Goal: Task Accomplishment & Management: Complete application form

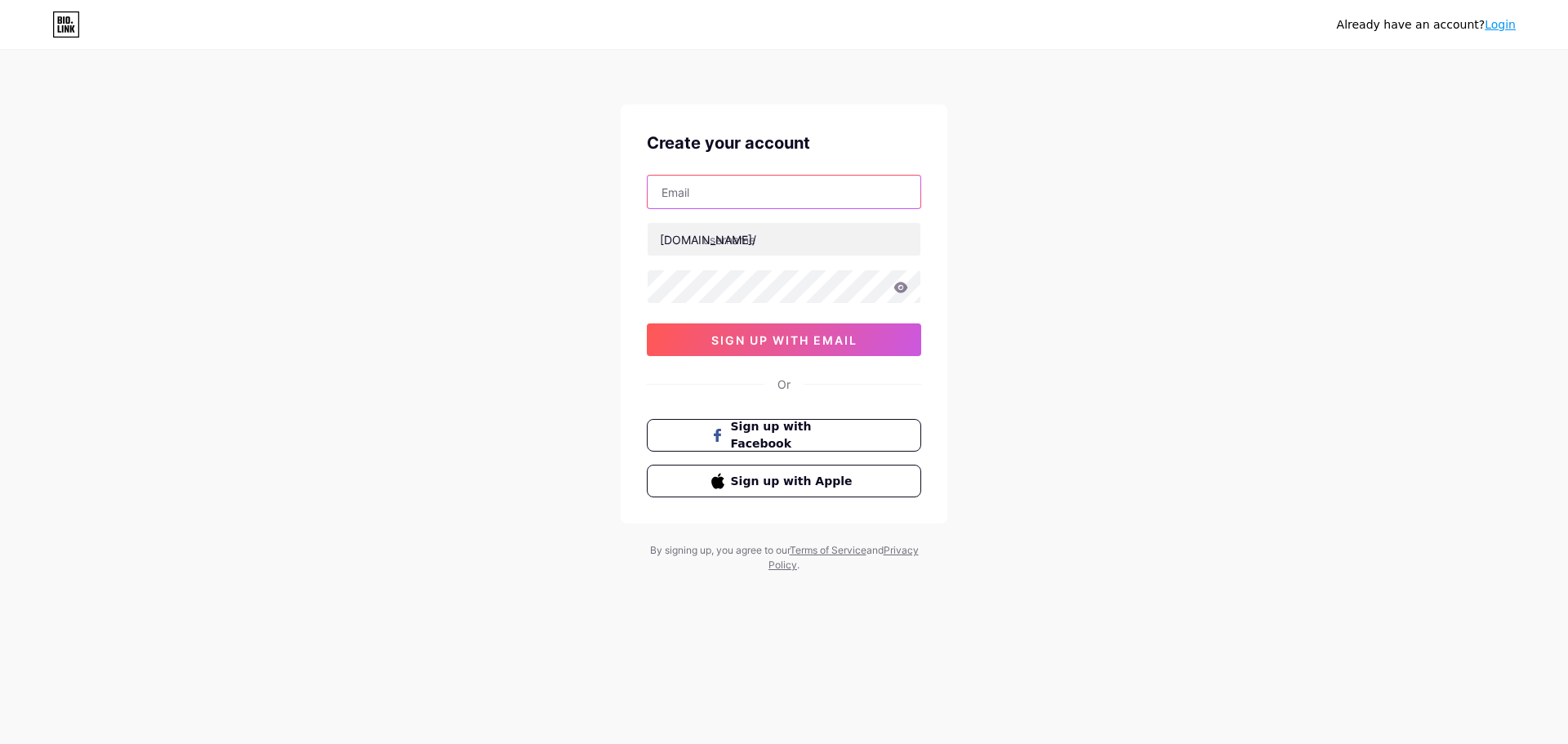
click at [736, 185] on input "text" at bounding box center [784, 191] width 273 height 33
type input "nuuhabeauty@gmail.com"
type input "nuuhabeauty"
click at [911, 270] on div at bounding box center [784, 286] width 274 height 34
click at [899, 288] on icon at bounding box center [900, 287] width 15 height 11
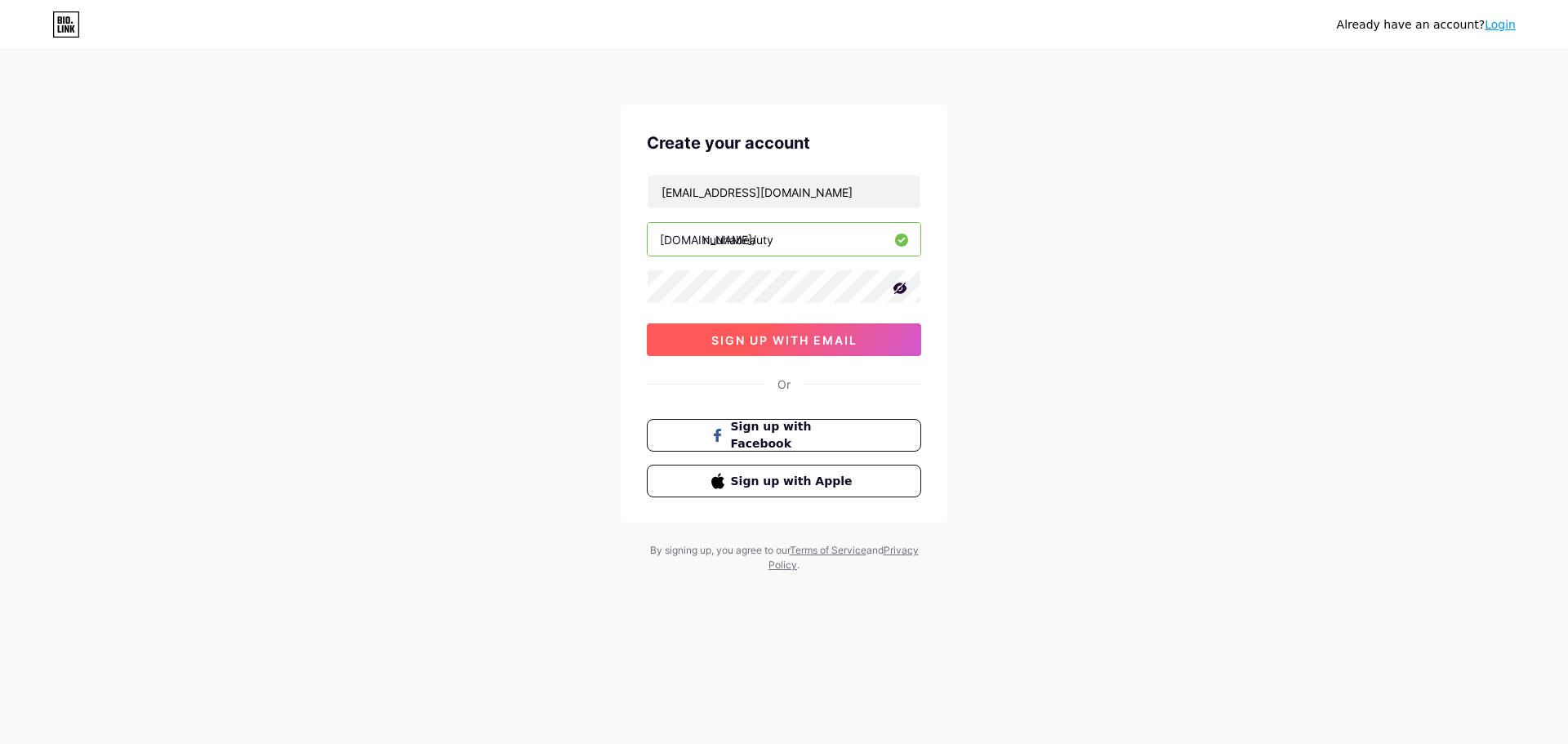
click at [722, 331] on button "sign up with email" at bounding box center [784, 339] width 274 height 33
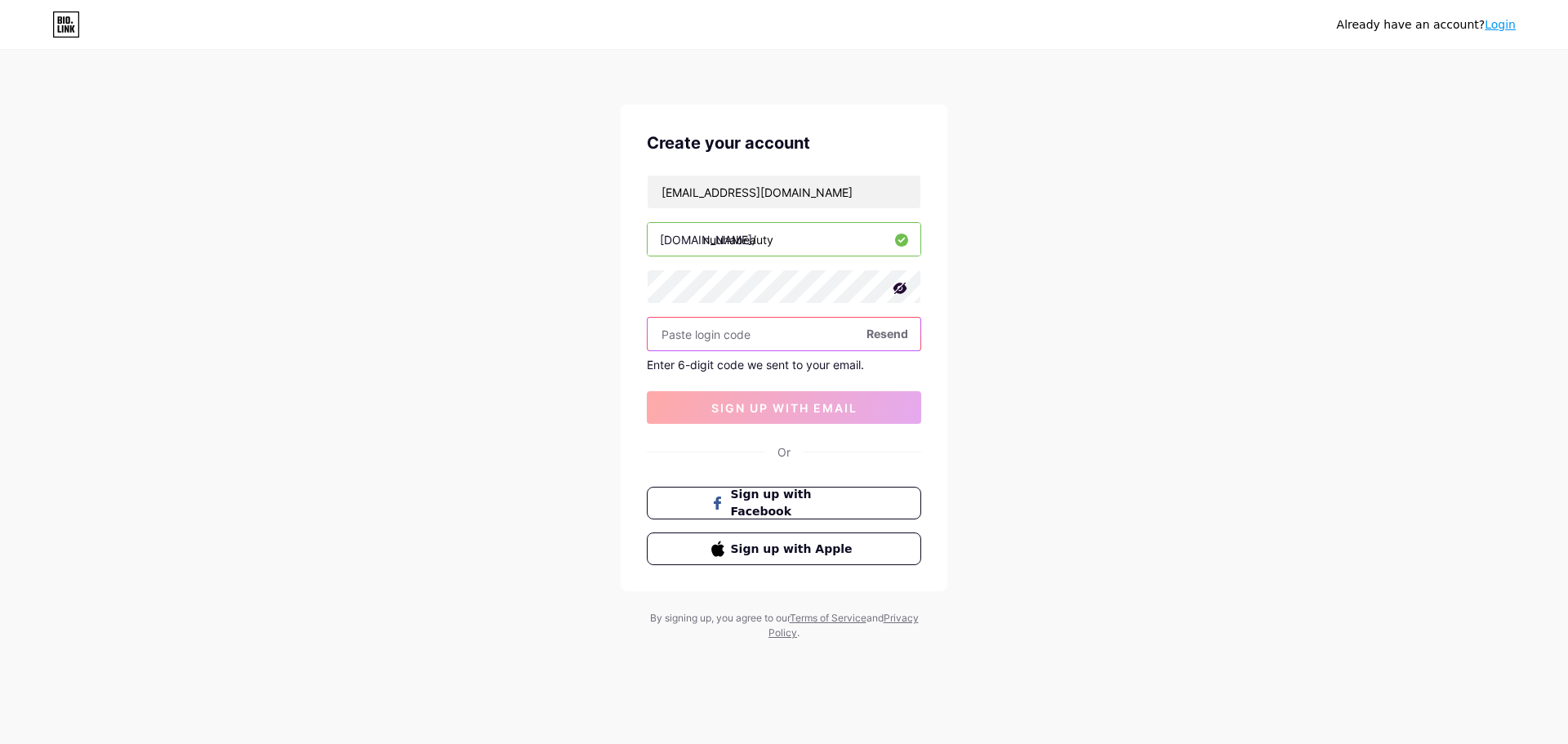
paste input "978009"
type input "978009"
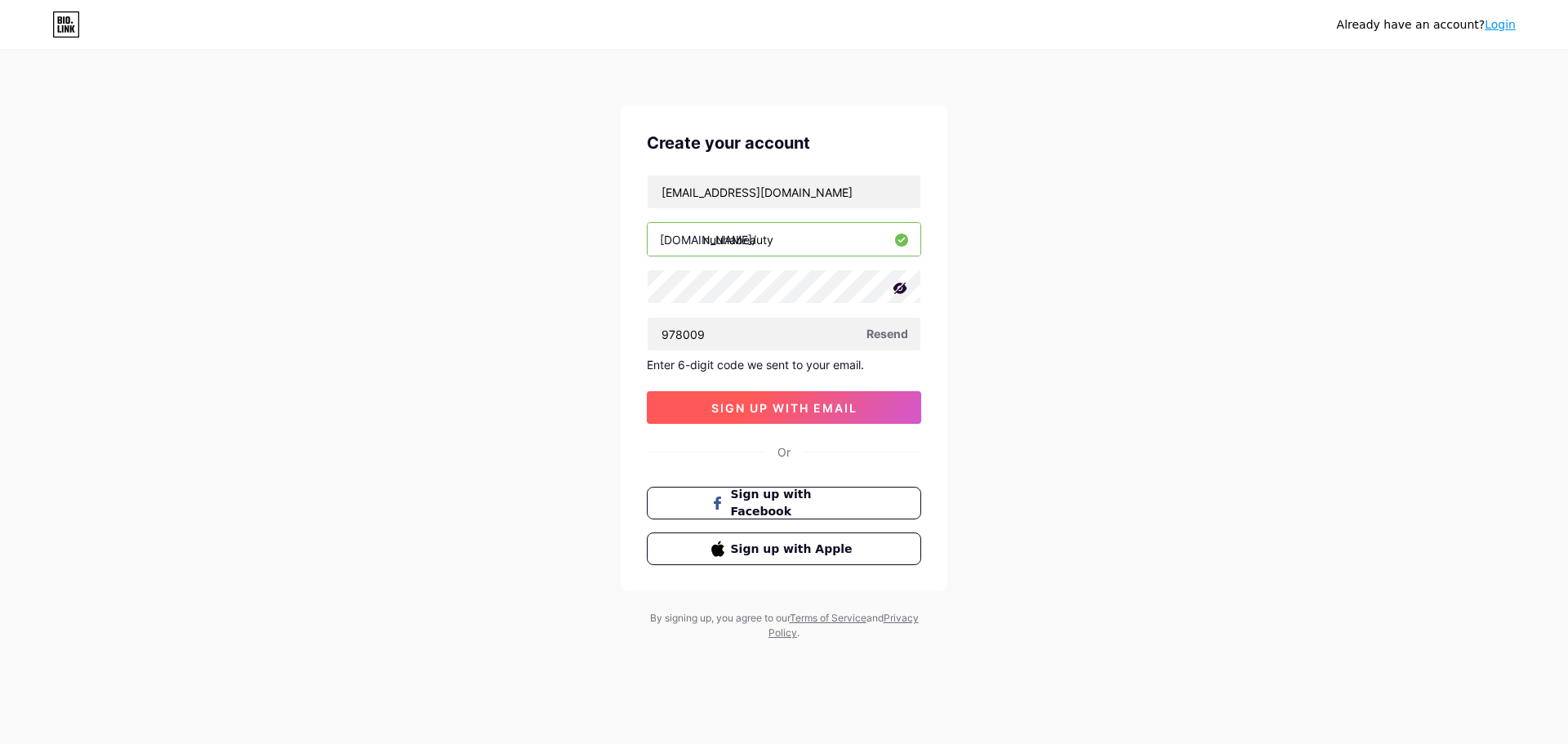
click at [738, 401] on span "sign up with email" at bounding box center [784, 408] width 146 height 14
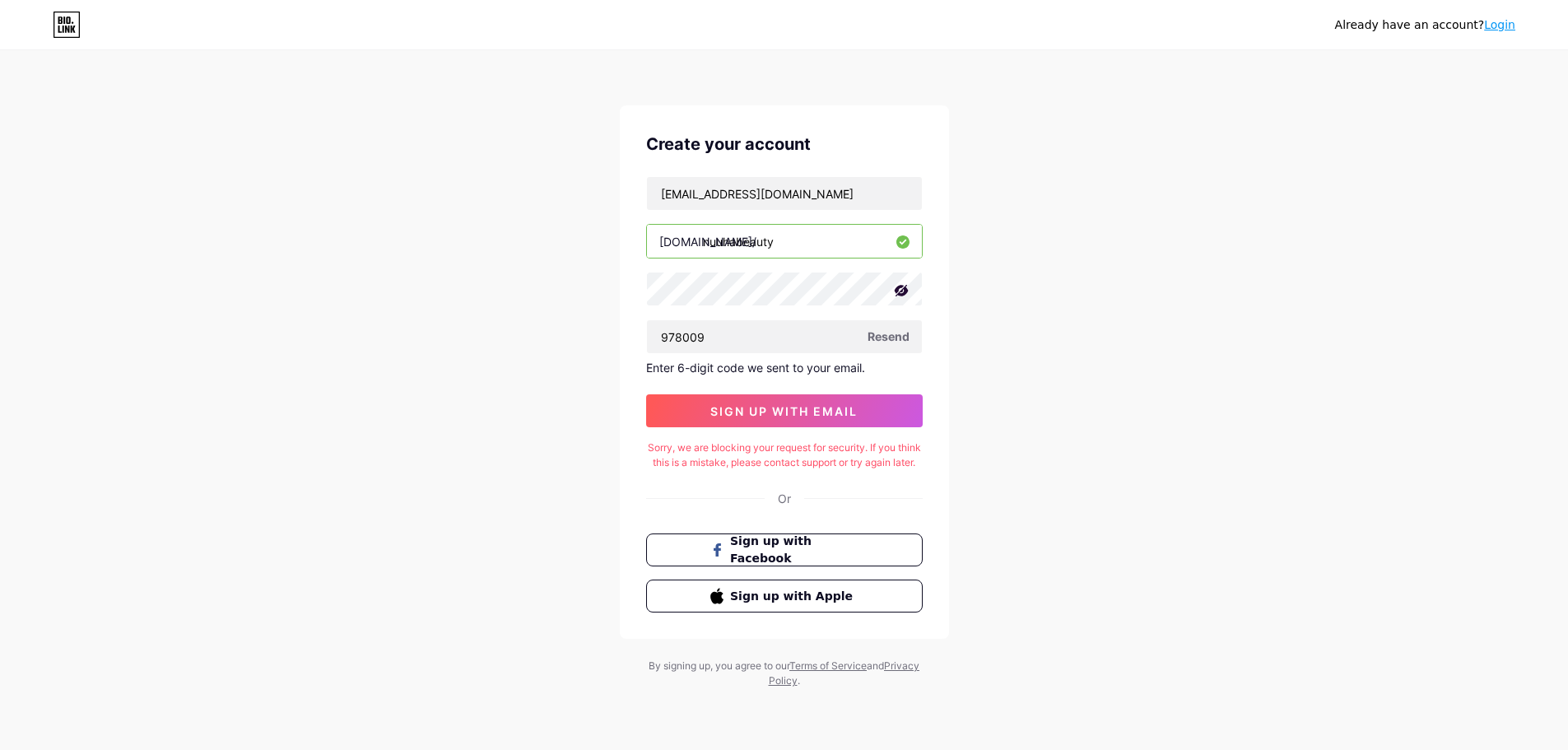
click at [893, 334] on span "Resend" at bounding box center [888, 336] width 42 height 18
